Goal: Information Seeking & Learning: Check status

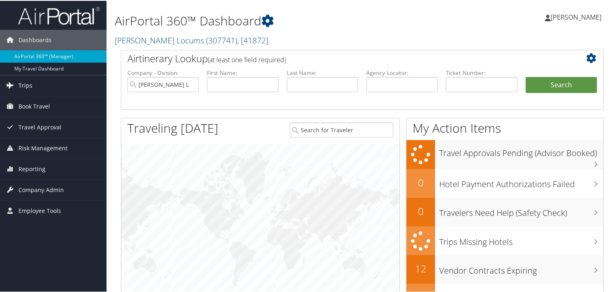
click at [27, 80] on span "Trips" at bounding box center [25, 85] width 14 height 20
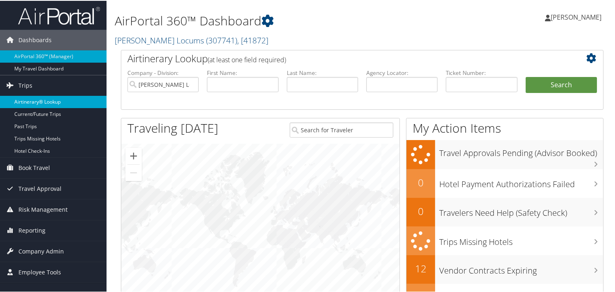
click at [38, 99] on link "Airtinerary® Lookup" at bounding box center [53, 101] width 106 height 12
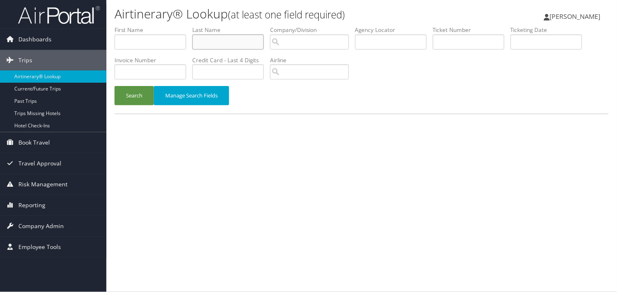
click at [228, 43] on input "text" at bounding box center [228, 41] width 72 height 15
type input "CLEVENGER"
click at [115, 86] on button "Search" at bounding box center [134, 95] width 39 height 19
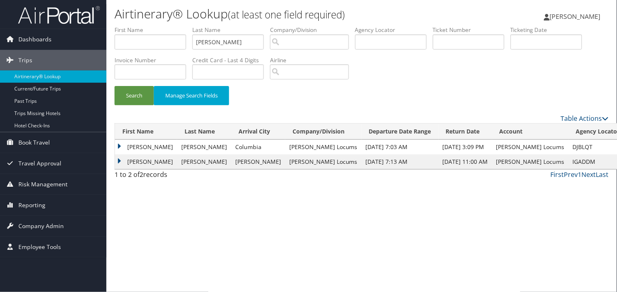
click at [117, 145] on td "Jeffrey" at bounding box center [146, 147] width 62 height 15
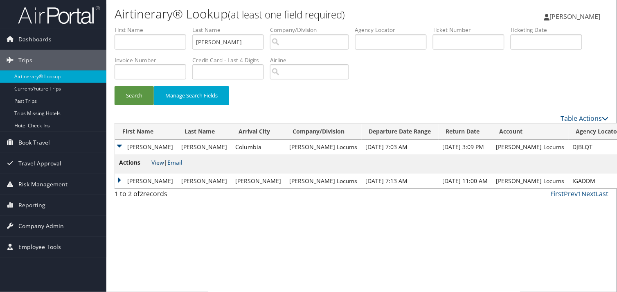
click at [162, 162] on link "View" at bounding box center [157, 162] width 13 height 8
click at [232, 41] on input "CLEVENGER" at bounding box center [228, 41] width 72 height 15
drag, startPoint x: 255, startPoint y: 43, endPoint x: 131, endPoint y: 28, distance: 124.2
click at [131, 26] on ul "First Name Last Name CLEVENGER Departure City Arrival City Company/Division Air…" at bounding box center [362, 26] width 495 height 0
type input "MALEK"
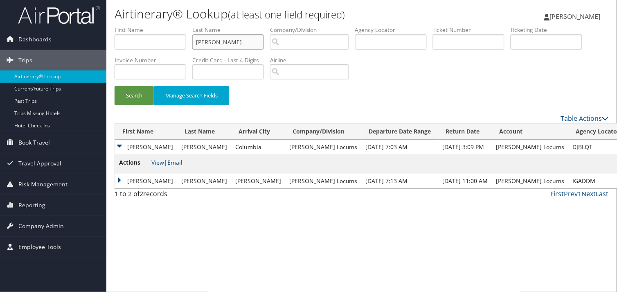
click at [115, 86] on button "Search" at bounding box center [134, 95] width 39 height 19
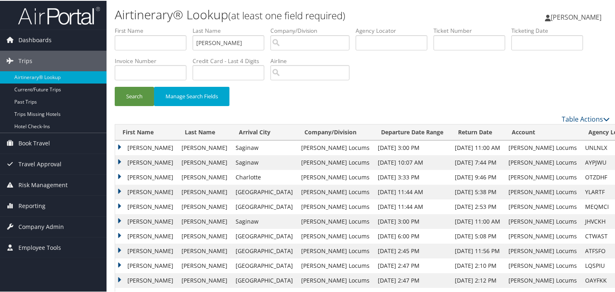
click at [120, 145] on td "Karim" at bounding box center [146, 147] width 62 height 15
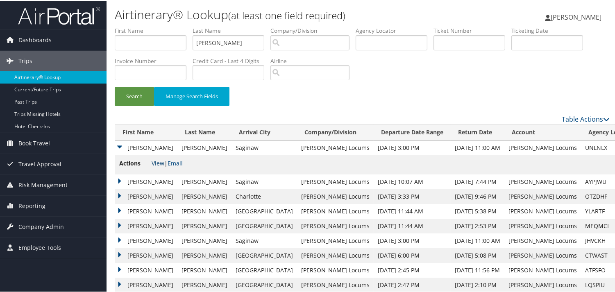
click at [159, 160] on link "View" at bounding box center [157, 162] width 13 height 8
drag, startPoint x: 500, startPoint y: 80, endPoint x: 497, endPoint y: 86, distance: 6.8
click at [500, 80] on div "Search Manage Search Fields" at bounding box center [361, 70] width 507 height 88
drag, startPoint x: 233, startPoint y: 46, endPoint x: 237, endPoint y: 45, distance: 4.2
click at [233, 47] on input "MALEK" at bounding box center [228, 41] width 72 height 15
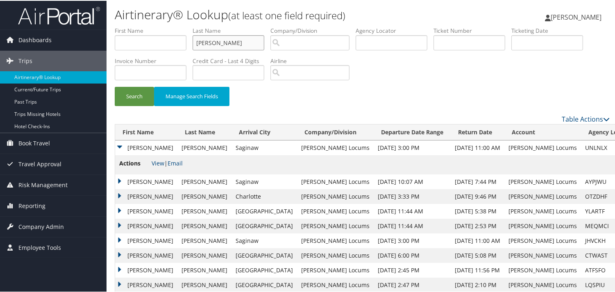
drag, startPoint x: 240, startPoint y: 44, endPoint x: 169, endPoint y: 41, distance: 70.5
click at [169, 26] on ul "First Name Last Name MALEK Departure City Arrival City Company/Division Airport…" at bounding box center [362, 26] width 495 height 0
type input "COLOSO"
click at [115, 86] on button "Search" at bounding box center [134, 95] width 39 height 19
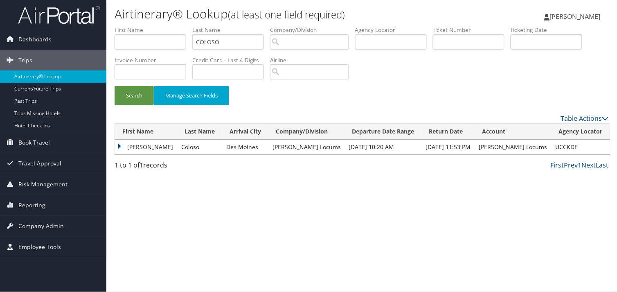
click at [116, 145] on td "Victor" at bounding box center [146, 147] width 62 height 15
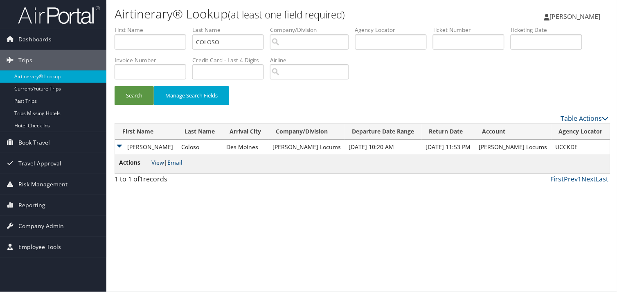
click at [156, 162] on link "View" at bounding box center [157, 162] width 13 height 8
click at [236, 45] on input "COLOSO" at bounding box center [228, 41] width 72 height 15
drag, startPoint x: 138, startPoint y: 37, endPoint x: 94, endPoint y: 38, distance: 43.4
click at [95, 38] on div "Dashboards AirPortal 360™ (Manager) My Travel Dashboard Trips Airtinerary® Look…" at bounding box center [308, 146] width 617 height 292
type input "ORNELAS"
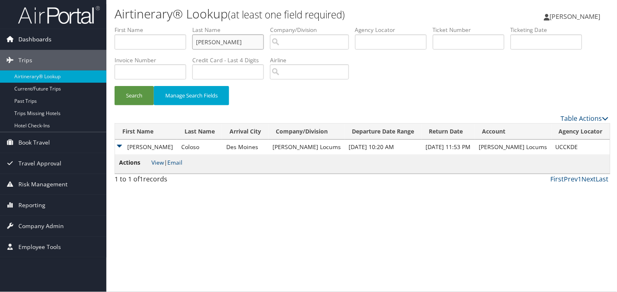
click at [115, 86] on button "Search" at bounding box center [134, 95] width 39 height 19
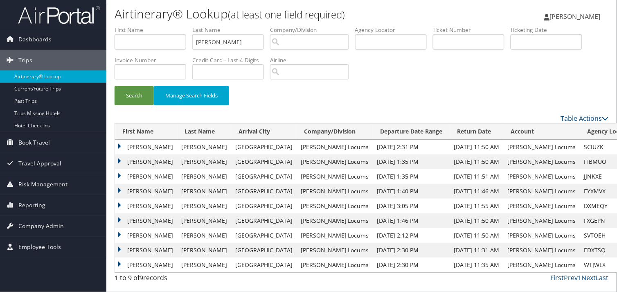
click at [122, 162] on td "Jacob" at bounding box center [146, 161] width 62 height 15
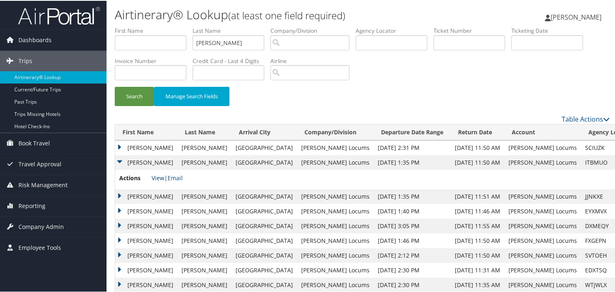
click at [161, 175] on link "View" at bounding box center [157, 177] width 13 height 8
click at [252, 44] on input "ORNELAS" at bounding box center [228, 41] width 72 height 15
drag, startPoint x: 194, startPoint y: 39, endPoint x: 169, endPoint y: 40, distance: 25.8
click at [169, 26] on ul "First Name Last Name ORNELAS Departure City Arrival City Company/Division Airpo…" at bounding box center [362, 26] width 495 height 0
type input "DALFO"
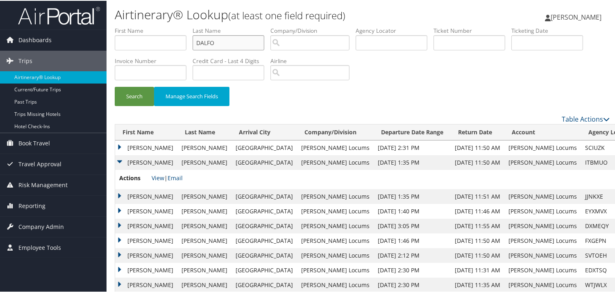
click at [115, 86] on button "Search" at bounding box center [134, 95] width 39 height 19
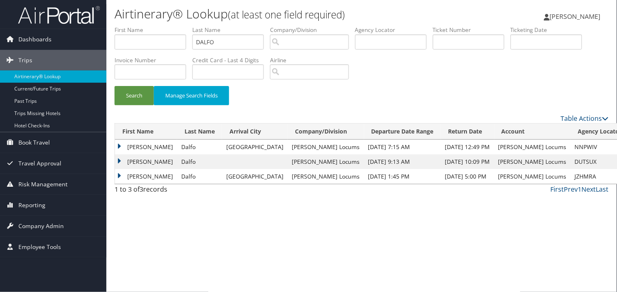
click at [118, 145] on td "David" at bounding box center [146, 147] width 62 height 15
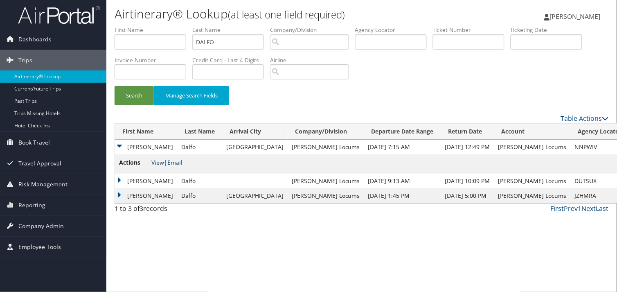
click at [158, 161] on link "View" at bounding box center [157, 162] width 13 height 8
click at [253, 44] on input "DALFO" at bounding box center [228, 41] width 72 height 15
drag, startPoint x: 207, startPoint y: 40, endPoint x: 165, endPoint y: 39, distance: 42.2
click at [165, 26] on ul "First Name Last Name DALFO Departure City Arrival City Company/Division Airport…" at bounding box center [362, 26] width 495 height 0
type input "MENERA"
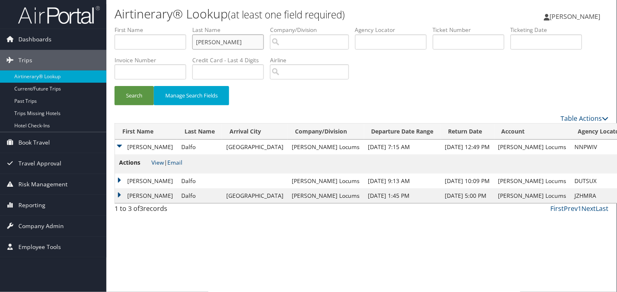
click at [115, 86] on button "Search" at bounding box center [134, 95] width 39 height 19
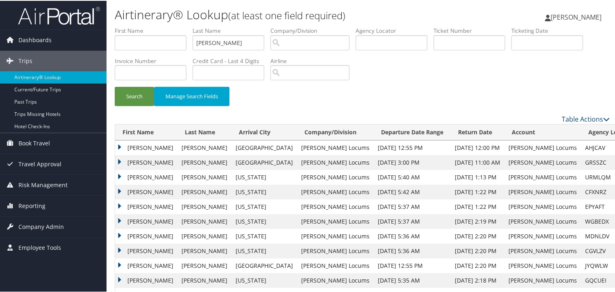
click at [120, 204] on td "Katherine" at bounding box center [146, 206] width 62 height 15
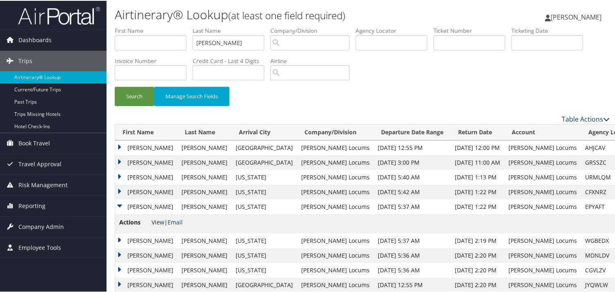
click at [153, 221] on link "View" at bounding box center [157, 221] width 13 height 8
click at [119, 190] on td "Katherine" at bounding box center [146, 191] width 62 height 15
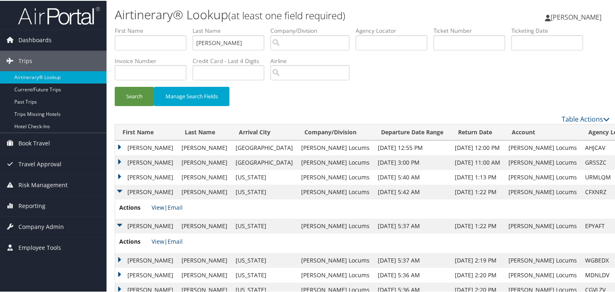
click at [157, 206] on link "View" at bounding box center [157, 207] width 13 height 8
click at [239, 40] on input "MENERA" at bounding box center [228, 41] width 72 height 15
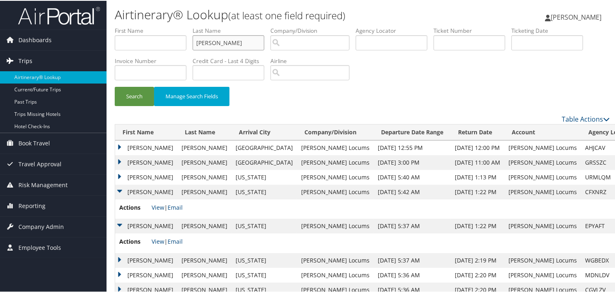
drag, startPoint x: 251, startPoint y: 44, endPoint x: 94, endPoint y: 51, distance: 156.9
click at [94, 51] on div "Dashboards AirPortal 360™ (Manager) My Travel Dashboard Trips Airtinerary® Look…" at bounding box center [308, 177] width 617 height 355
type input "WALDROP"
click at [115, 86] on button "Search" at bounding box center [134, 95] width 39 height 19
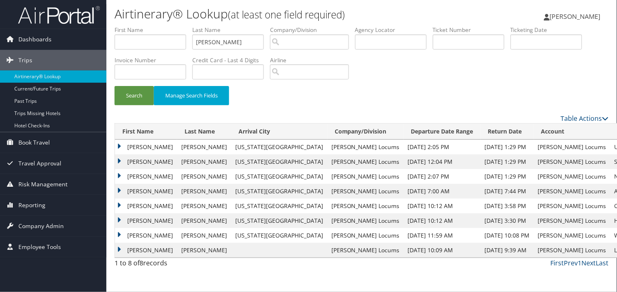
click at [121, 161] on td "Kelly" at bounding box center [146, 161] width 62 height 15
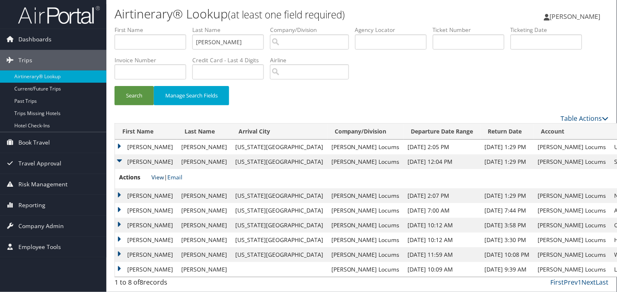
click at [156, 177] on link "View" at bounding box center [157, 177] width 13 height 8
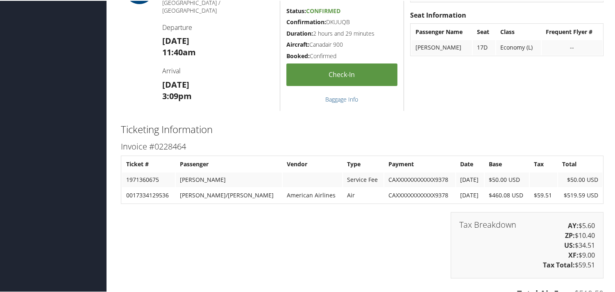
scroll to position [364, 0]
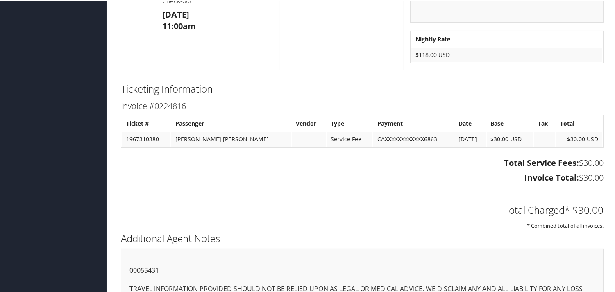
scroll to position [391, 0]
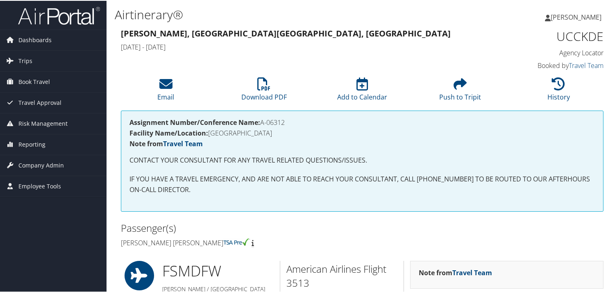
drag, startPoint x: 288, startPoint y: 121, endPoint x: 262, endPoint y: 120, distance: 25.8
click at [262, 120] on h4 "Assignment Number/Conference Name: A-06312" at bounding box center [361, 121] width 465 height 7
copy h4 "A-06312"
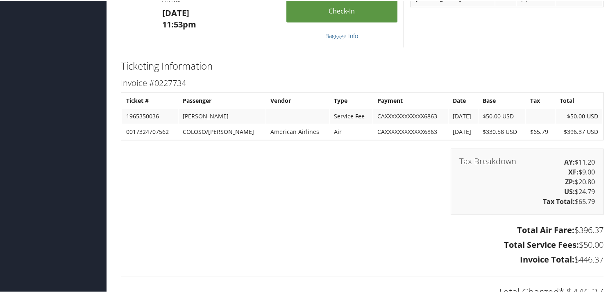
scroll to position [1539, 0]
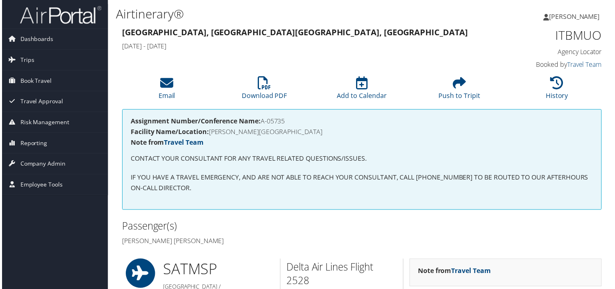
drag, startPoint x: 290, startPoint y: 121, endPoint x: 262, endPoint y: 120, distance: 27.9
click at [262, 120] on h4 "Assignment Number/Conference Name: A-05735" at bounding box center [361, 121] width 465 height 7
copy h4 "A-05735"
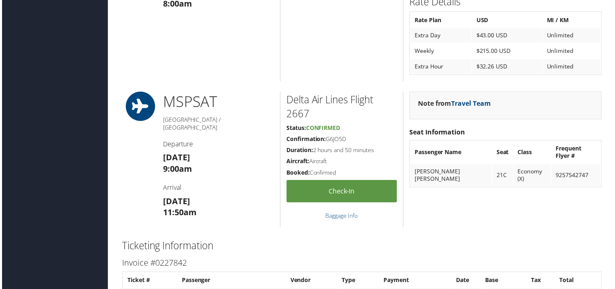
scroll to position [995, 0]
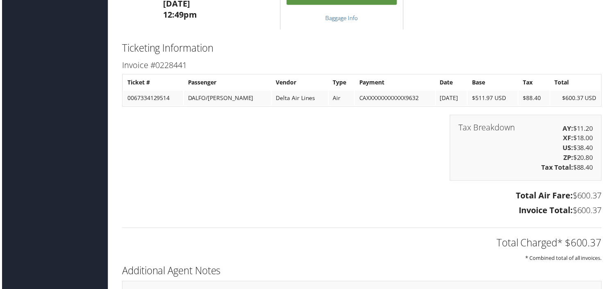
scroll to position [1430, 0]
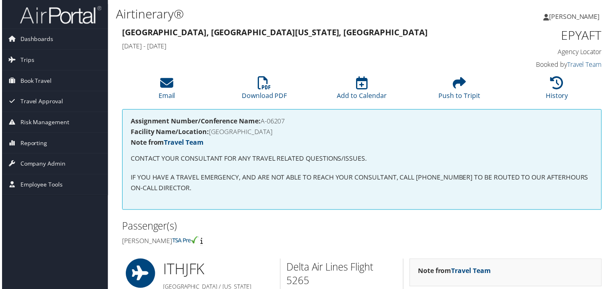
drag, startPoint x: 287, startPoint y: 122, endPoint x: 262, endPoint y: 120, distance: 24.6
click at [262, 120] on h4 "Assignment Number/Conference Name: A-06207" at bounding box center [361, 121] width 465 height 7
copy h4 "A-06207"
click at [346, 201] on div "Assignment Number/Conference Name: A-06207 Facility Name/Location: CAYUGA MEDIC…" at bounding box center [362, 160] width 482 height 101
drag, startPoint x: 289, startPoint y: 121, endPoint x: 263, endPoint y: 120, distance: 26.2
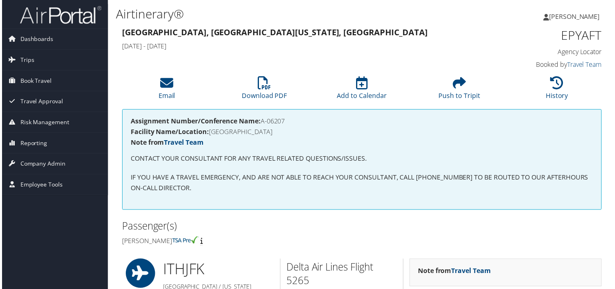
click at [263, 120] on h4 "Assignment Number/Conference Name: A-06207" at bounding box center [361, 121] width 465 height 7
copy h4 "A-06207"
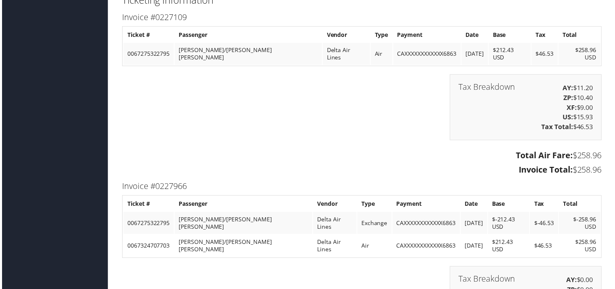
scroll to position [1323, 0]
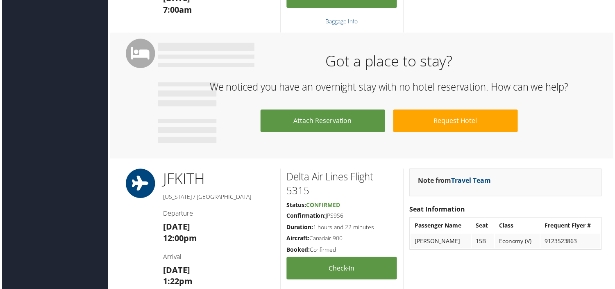
scroll to position [754, 0]
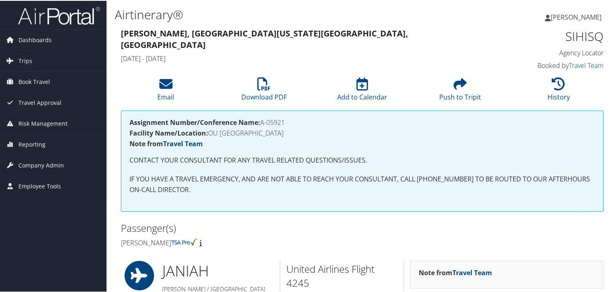
drag, startPoint x: 290, startPoint y: 121, endPoint x: 260, endPoint y: 121, distance: 29.5
click at [260, 121] on h4 "Assignment Number/Conference Name: A-05921" at bounding box center [361, 121] width 465 height 7
copy h4 "A-05921"
click at [33, 62] on link "Trips" at bounding box center [53, 60] width 106 height 20
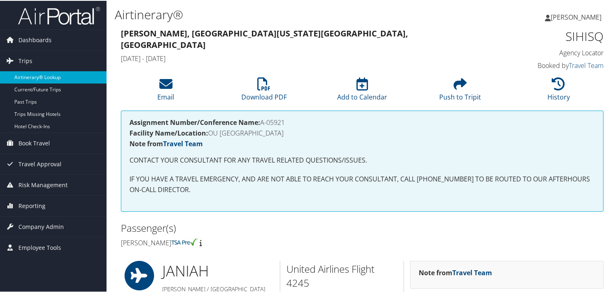
click at [44, 74] on link "Airtinerary® Lookup" at bounding box center [53, 76] width 106 height 12
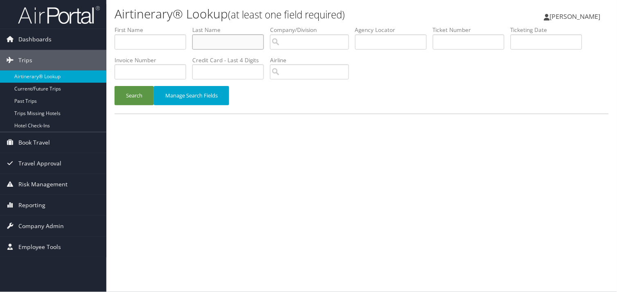
drag, startPoint x: 233, startPoint y: 44, endPoint x: 238, endPoint y: 44, distance: 4.9
click at [235, 44] on input "text" at bounding box center [228, 41] width 72 height 15
type input "[PERSON_NAME]"
click at [115, 86] on button "Search" at bounding box center [134, 95] width 39 height 19
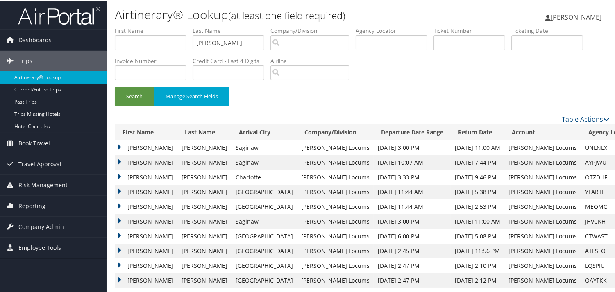
click at [121, 146] on td "[PERSON_NAME]" at bounding box center [146, 147] width 62 height 15
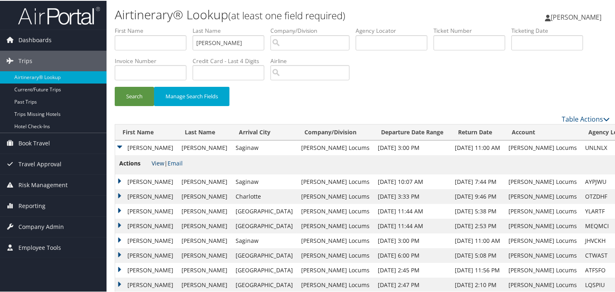
click at [154, 160] on link "View" at bounding box center [157, 162] width 13 height 8
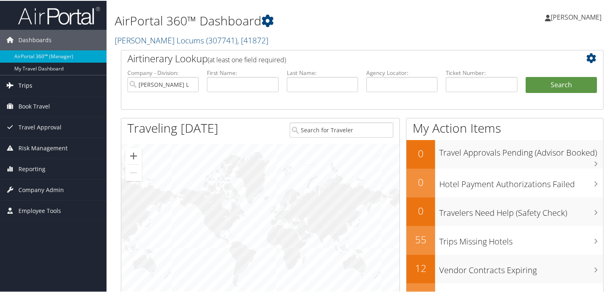
click at [31, 79] on span "Trips" at bounding box center [25, 85] width 14 height 20
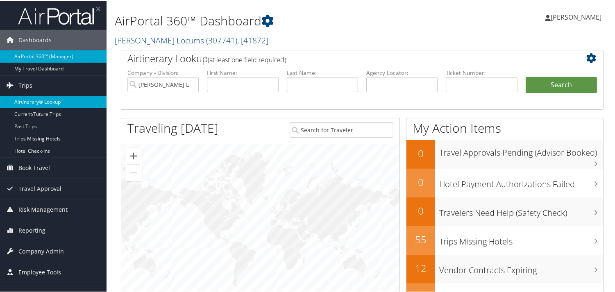
click at [37, 97] on link "Airtinerary® Lookup" at bounding box center [53, 101] width 106 height 12
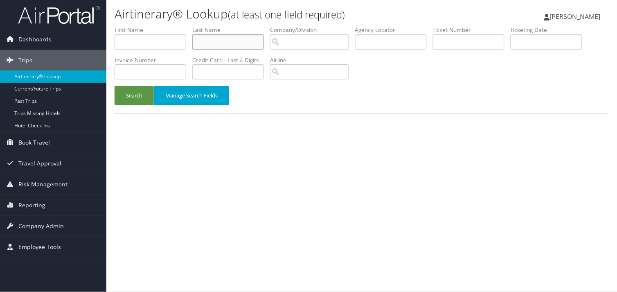
click at [253, 46] on input "text" at bounding box center [228, 41] width 72 height 15
click at [233, 42] on input "text" at bounding box center [228, 41] width 72 height 15
type input "laudito"
click at [115, 86] on button "Search" at bounding box center [134, 95] width 39 height 19
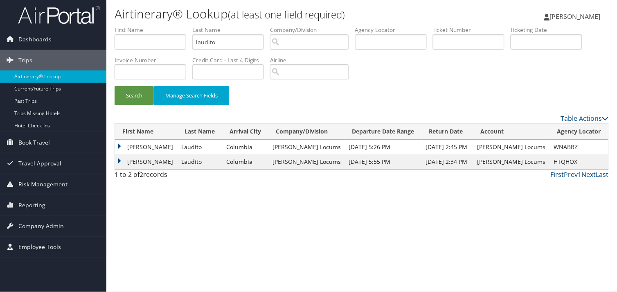
click at [116, 145] on td "[PERSON_NAME]" at bounding box center [146, 147] width 62 height 15
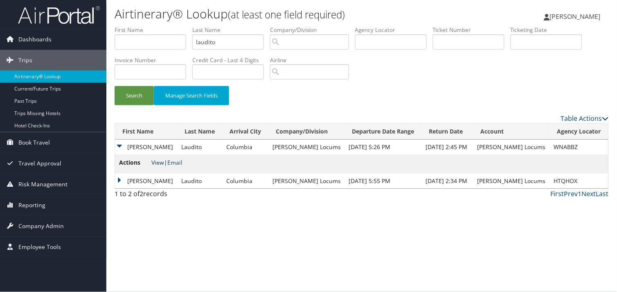
click at [158, 160] on link "View" at bounding box center [157, 162] width 13 height 8
click at [117, 178] on td "[PERSON_NAME]" at bounding box center [146, 181] width 62 height 15
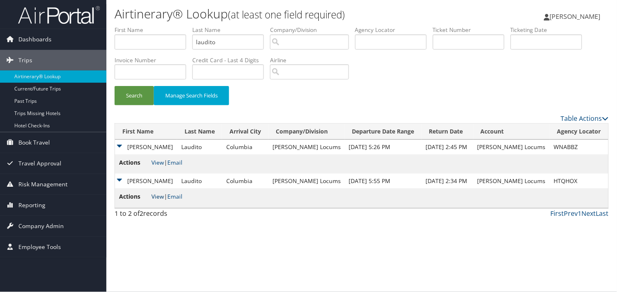
click at [153, 195] on link "View" at bounding box center [157, 196] width 13 height 8
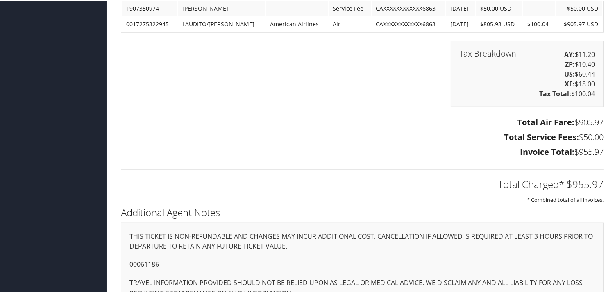
scroll to position [1583, 0]
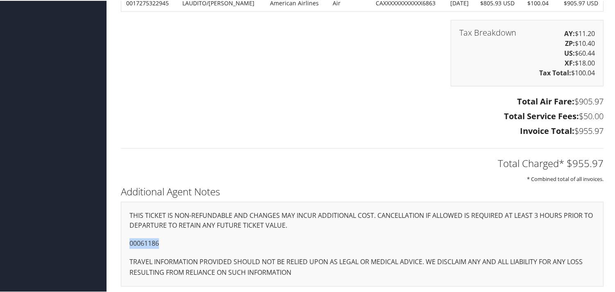
drag, startPoint x: 164, startPoint y: 239, endPoint x: 120, endPoint y: 241, distance: 43.8
click at [121, 241] on div "THIS TICKET IS NON-REFUNDABLE AND CHANGES MAY INCUR ADDITIONAL COST. CANCELLATI…" at bounding box center [362, 243] width 482 height 85
copy p "00061186"
